Goal: Transaction & Acquisition: Book appointment/travel/reservation

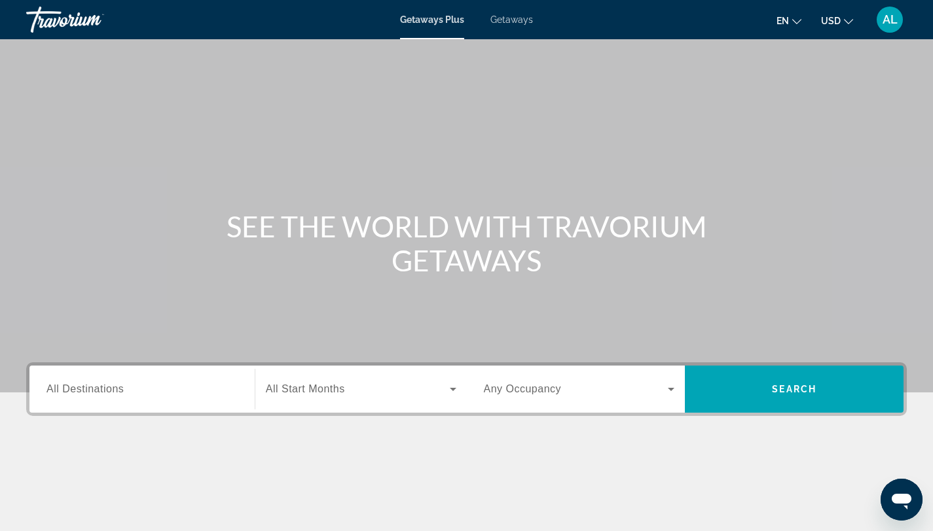
click at [205, 292] on div "Main content" at bounding box center [466, 196] width 933 height 393
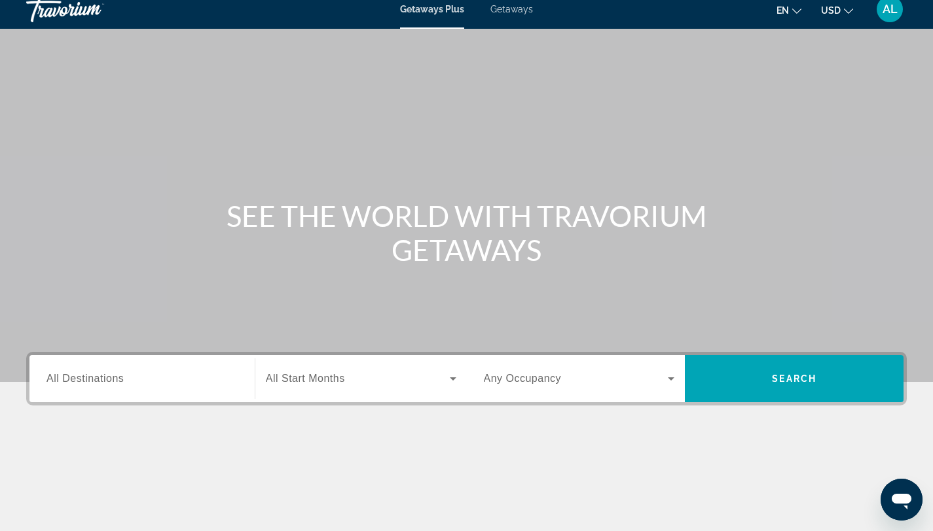
scroll to position [9, 0]
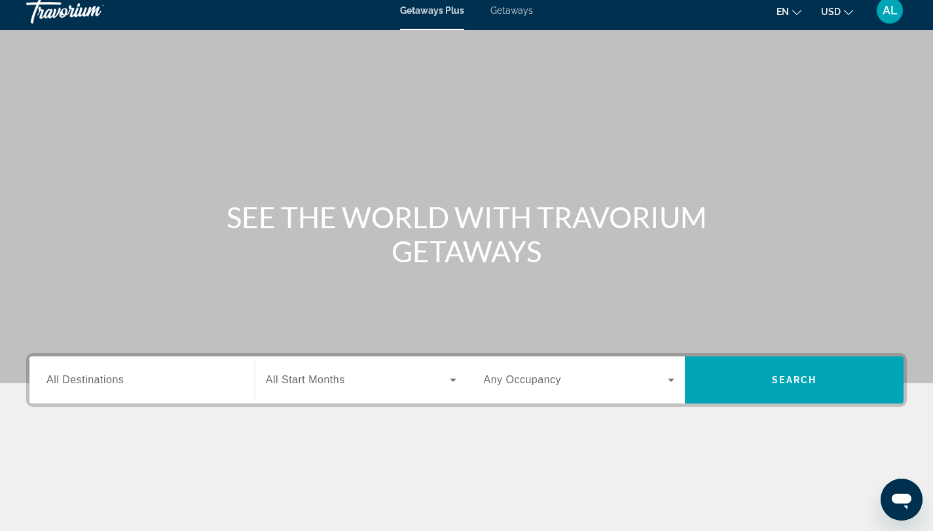
click at [142, 389] on div "Search widget" at bounding box center [141, 380] width 191 height 37
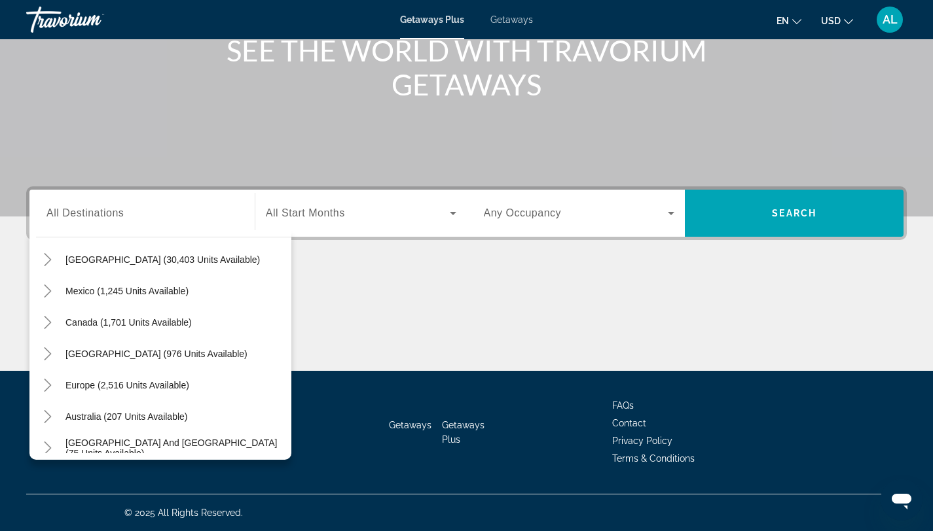
scroll to position [74, 0]
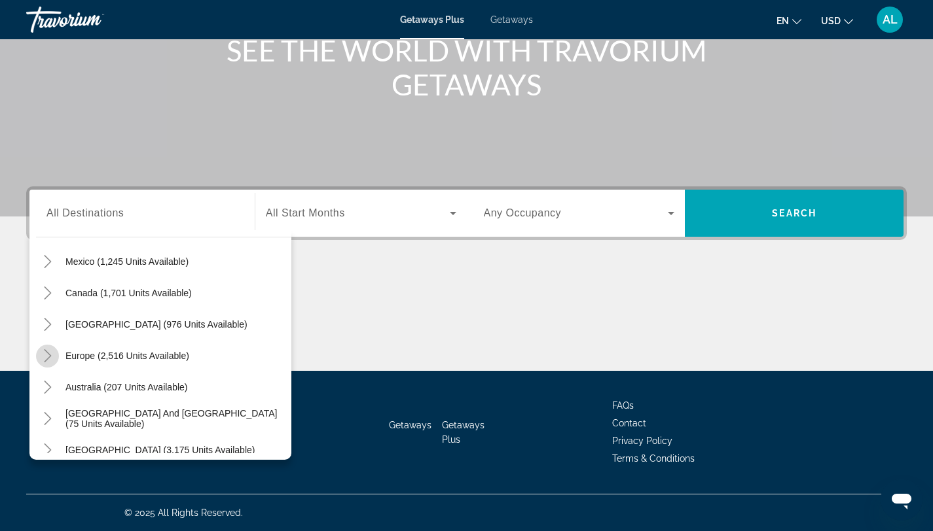
click at [51, 360] on icon "Toggle Europe (2,516 units available)" at bounding box center [47, 356] width 13 height 13
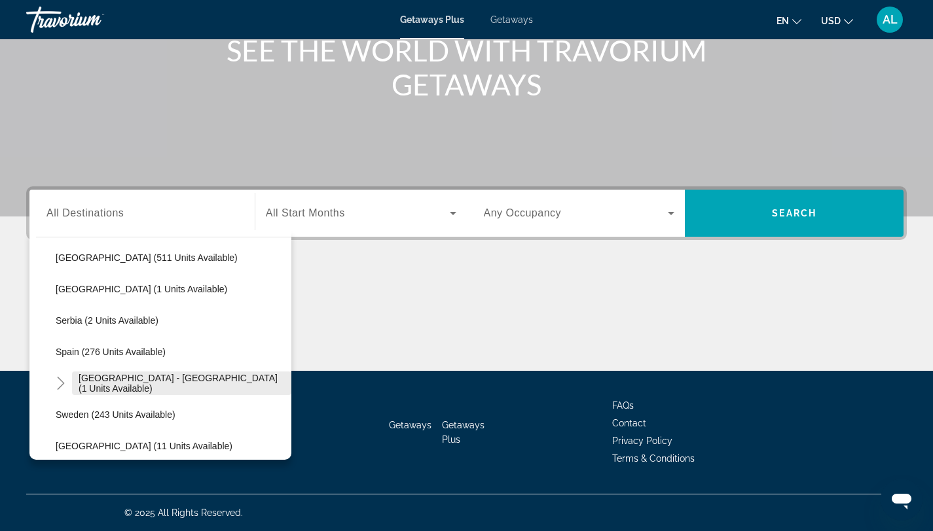
scroll to position [514, 0]
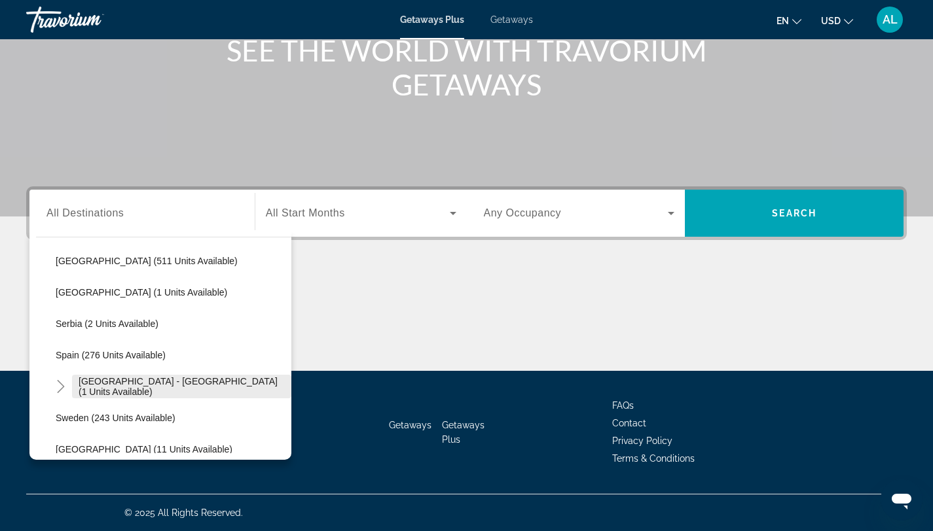
click at [106, 383] on span "Spain - Canary Islands (1 units available)" at bounding box center [182, 386] width 206 height 21
type input "**********"
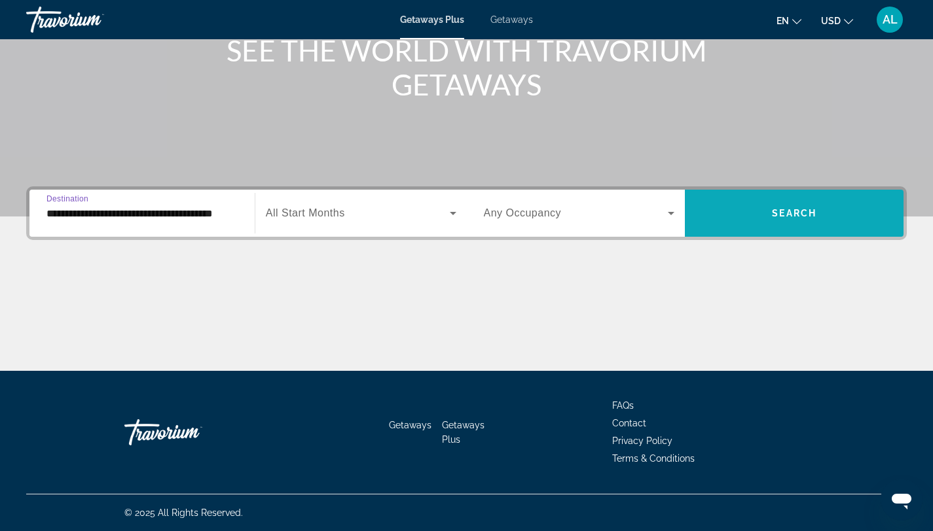
click at [741, 230] on span "Search widget" at bounding box center [794, 213] width 219 height 47
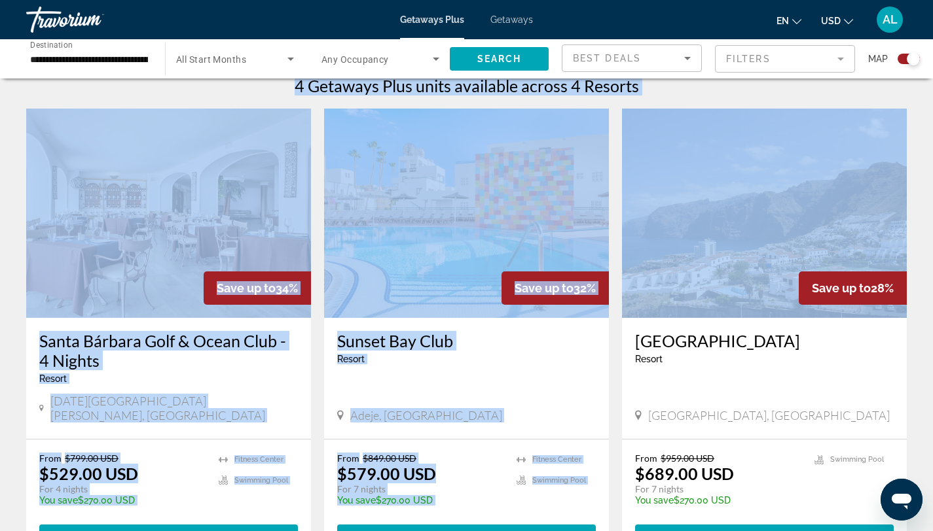
scroll to position [425, 0]
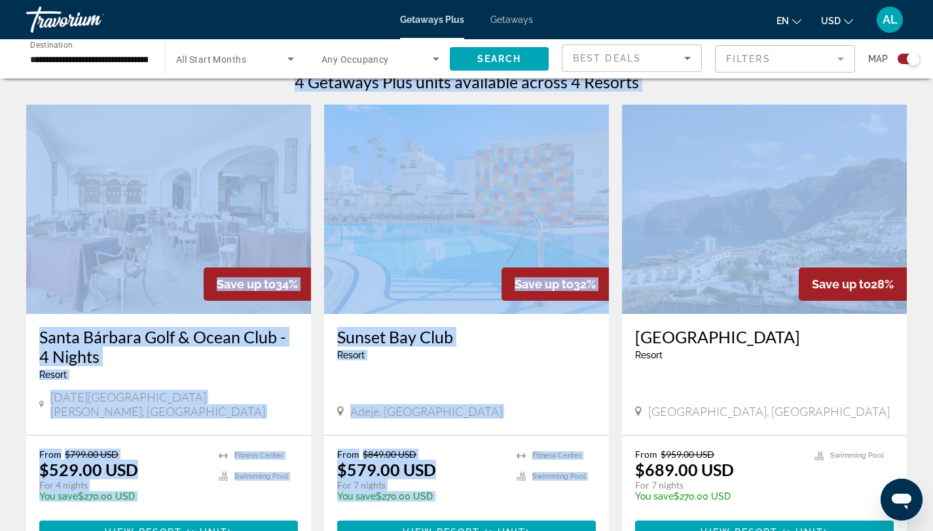
drag, startPoint x: 939, startPoint y: 141, endPoint x: 928, endPoint y: 270, distance: 129.4
click at [922, 259] on div "← Mover a la izquierda → Mover a la derecha ↑ Mover hacia arriba ↓ Mover hacia …" at bounding box center [466, 360] width 933 height 1389
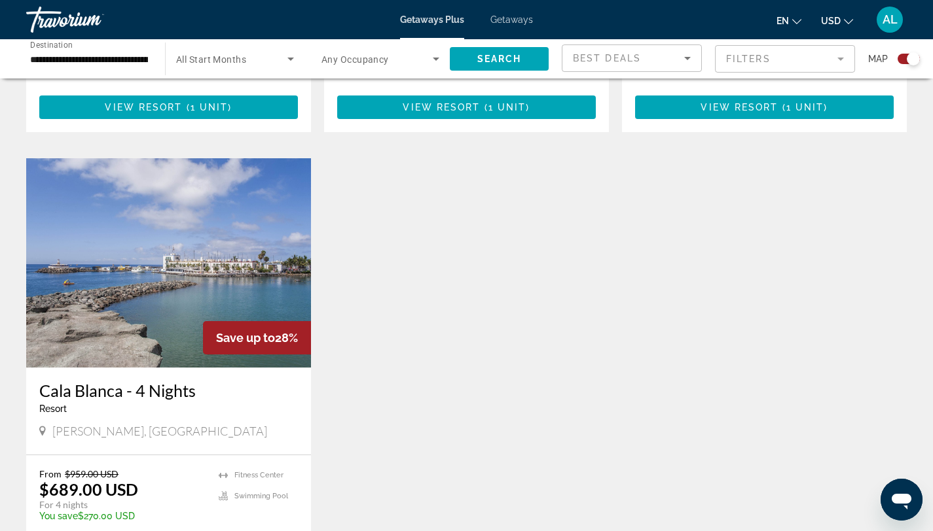
scroll to position [783, 0]
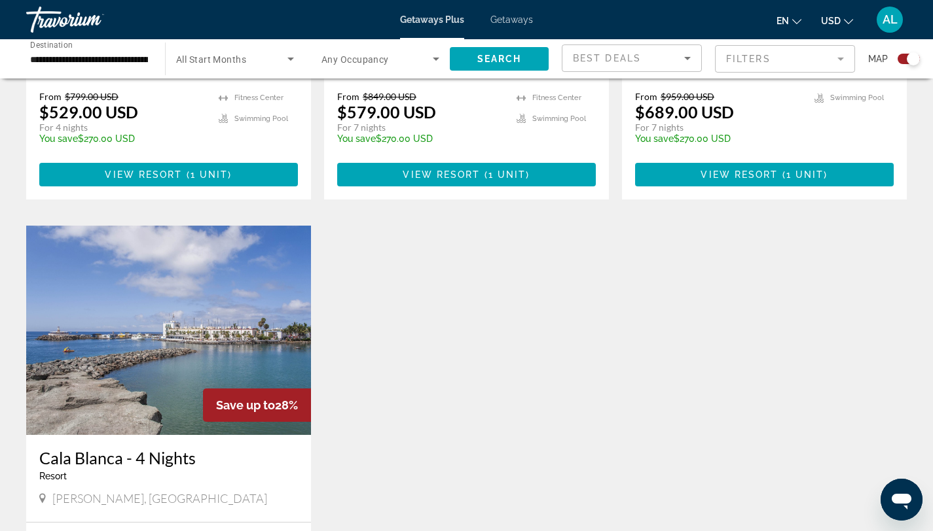
drag, startPoint x: 924, startPoint y: 378, endPoint x: 924, endPoint y: 414, distance: 36.0
click at [924, 414] on div "← Mover a la izquierda → Mover a la derecha ↑ Mover hacia arriba ↓ Mover hacia …" at bounding box center [466, 2] width 933 height 1389
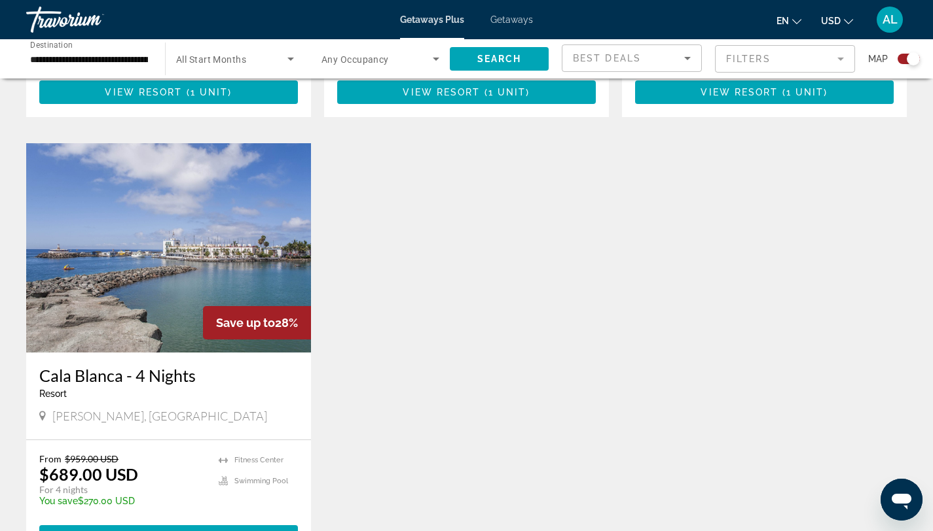
scroll to position [864, 0]
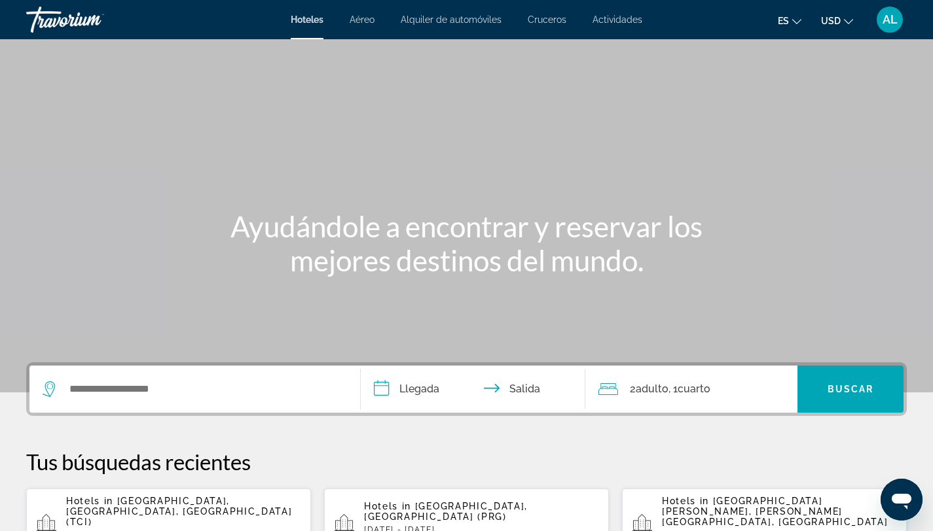
drag, startPoint x: 918, startPoint y: 105, endPoint x: 919, endPoint y: 151, distance: 46.5
click at [919, 151] on div "Main content" at bounding box center [466, 196] width 933 height 393
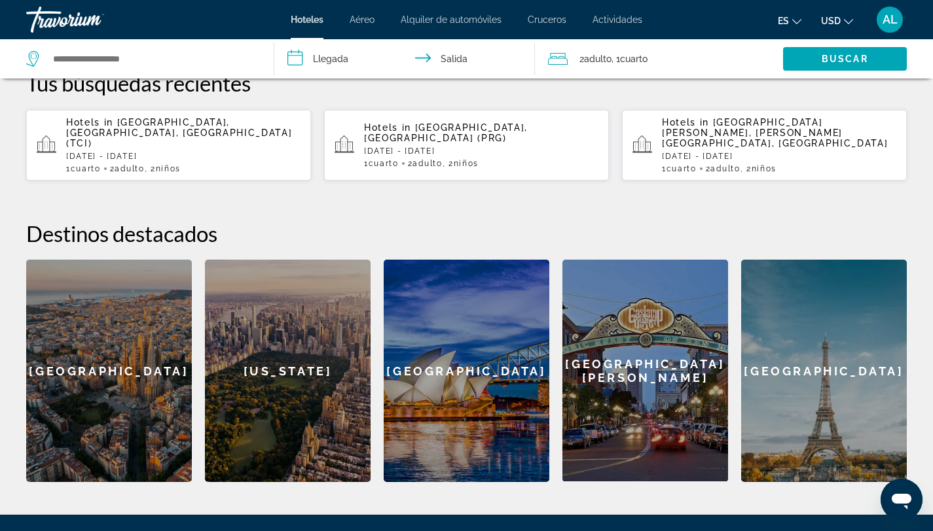
scroll to position [371, 0]
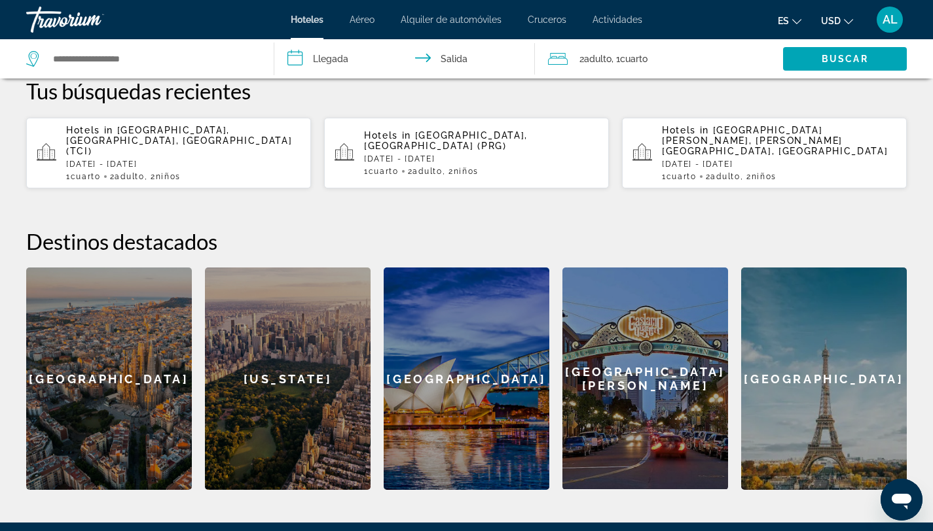
click at [103, 277] on div "[GEOGRAPHIC_DATA]" at bounding box center [109, 379] width 166 height 223
